Goal: Find specific page/section: Find specific page/section

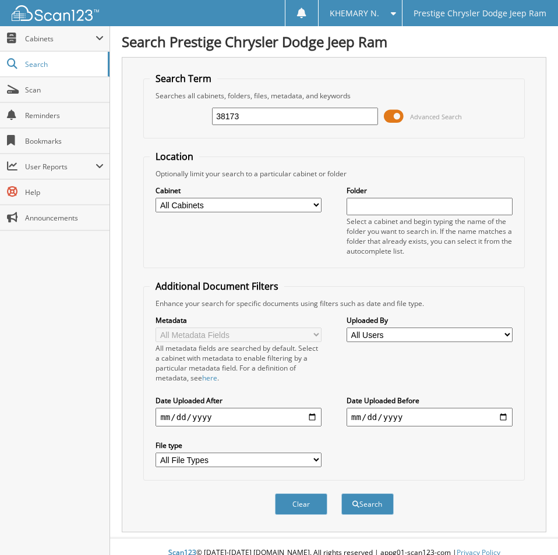
type input "38173"
click at [341, 494] on button "Search" at bounding box center [367, 505] width 52 height 22
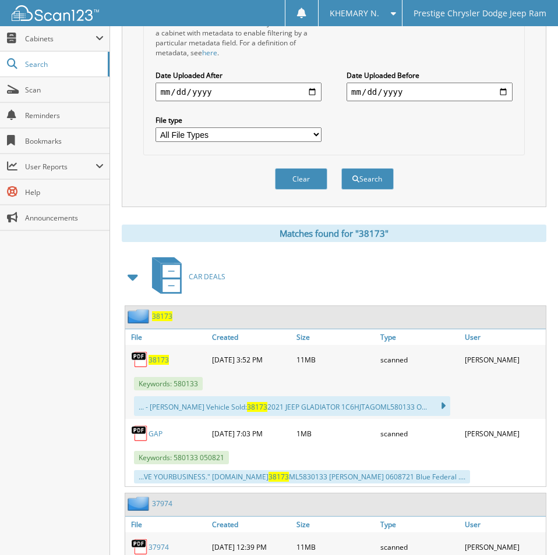
scroll to position [349, 0]
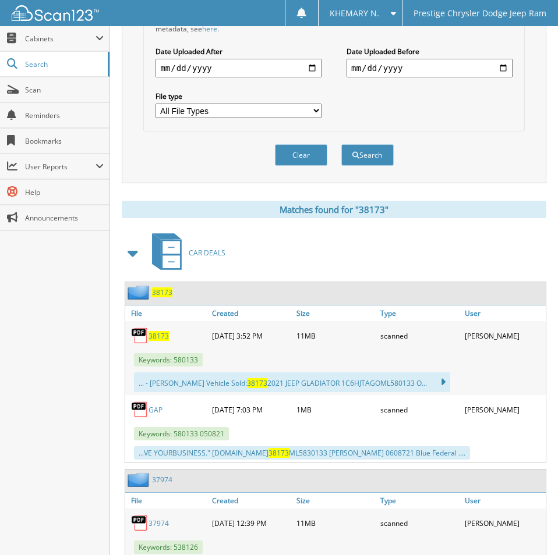
click at [160, 336] on span "38173" at bounding box center [158, 336] width 20 height 10
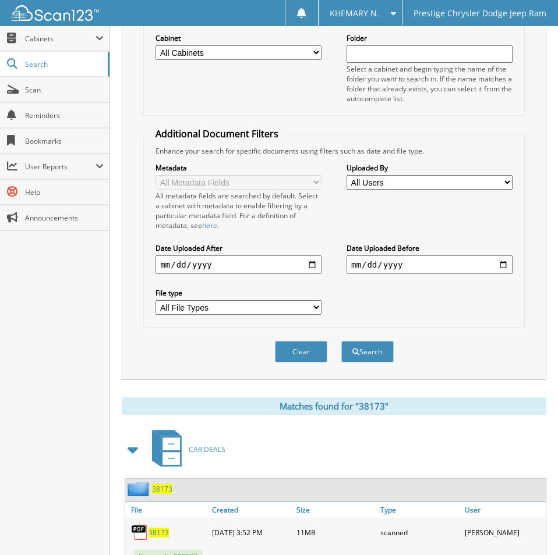
scroll to position [58, 0]
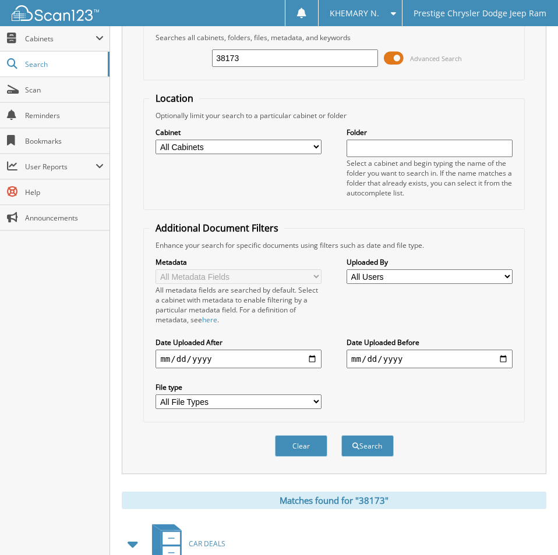
drag, startPoint x: 251, startPoint y: 58, endPoint x: 122, endPoint y: 49, distance: 129.6
click at [129, 51] on div "Search Term Searches all cabinets, folders, files, metadata, and keywords 38173…" at bounding box center [334, 237] width 424 height 476
type input "31873"
click at [341, 436] on button "Search" at bounding box center [367, 447] width 52 height 22
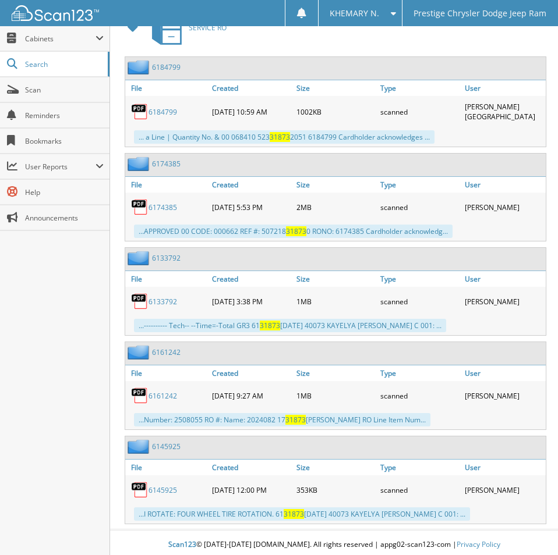
scroll to position [1109, 0]
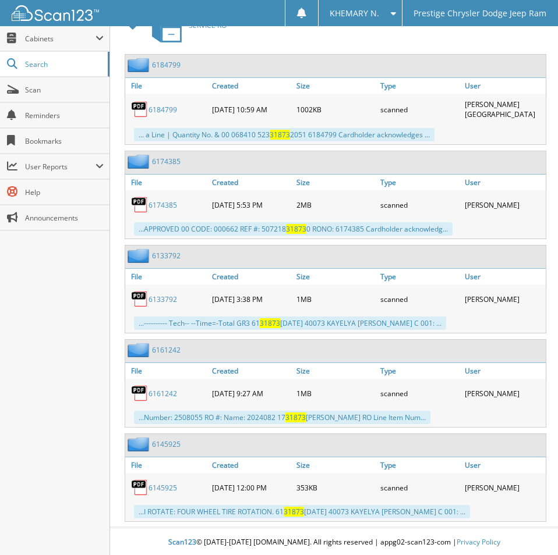
click at [63, 320] on div "Close Cabinets My Company Email Addresses Search Scan" at bounding box center [55, 290] width 110 height 529
